Goal: Information Seeking & Learning: Learn about a topic

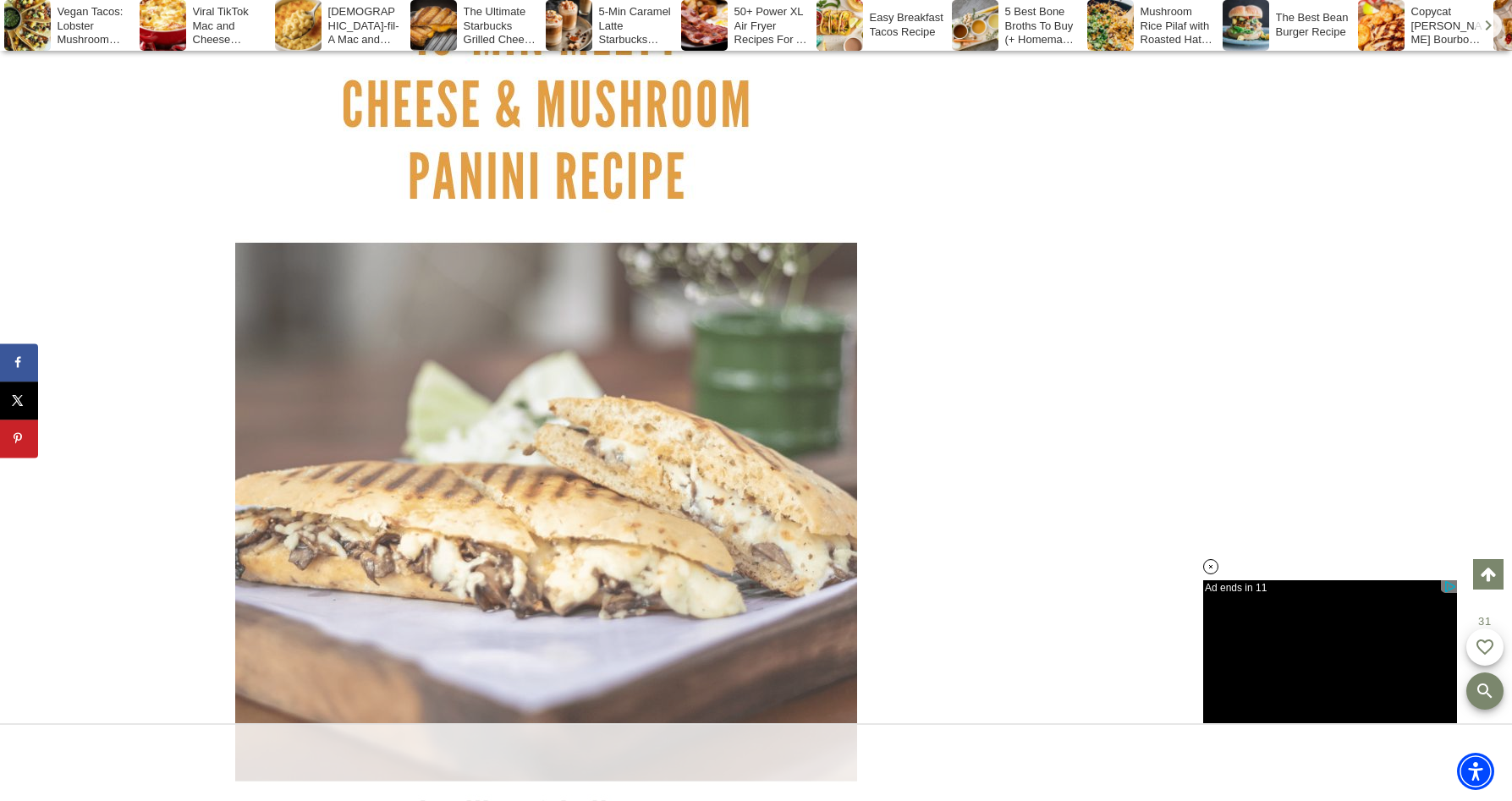
scroll to position [5967, 0]
